Goal: Entertainment & Leisure: Consume media (video, audio)

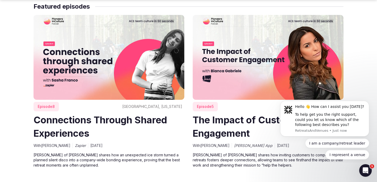
scroll to position [333, 0]
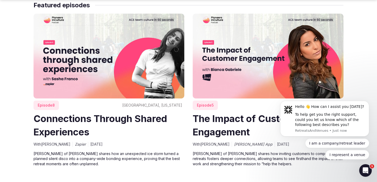
click at [110, 67] on img at bounding box center [108, 56] width 151 height 85
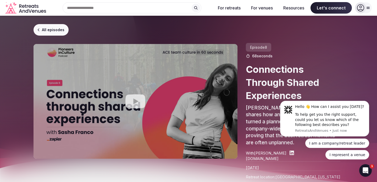
click at [140, 101] on icon "Play video" at bounding box center [135, 101] width 20 height 14
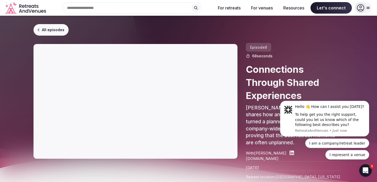
scroll to position [19, 0]
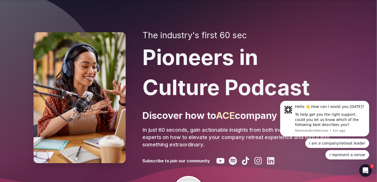
scroll to position [333, 0]
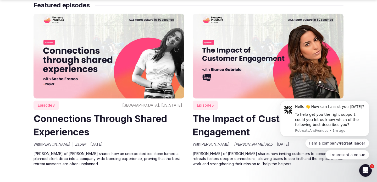
click at [230, 59] on img at bounding box center [268, 56] width 151 height 85
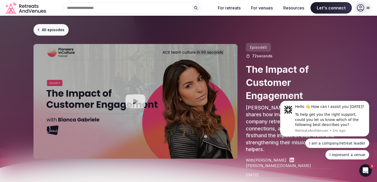
click at [129, 98] on icon "Play video" at bounding box center [135, 101] width 20 height 14
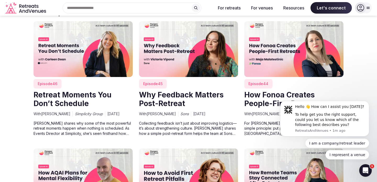
scroll to position [515, 0]
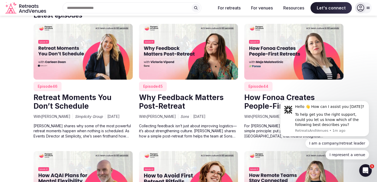
click at [109, 34] on img at bounding box center [82, 52] width 99 height 56
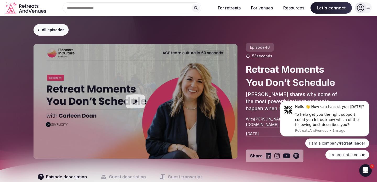
click at [135, 102] on icon "Play video" at bounding box center [135, 101] width 21 height 21
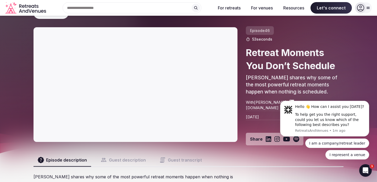
scroll to position [17, 0]
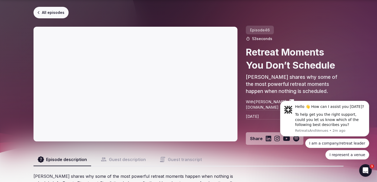
click at [50, 12] on link "All episodes" at bounding box center [50, 13] width 35 height 12
